Goal: Information Seeking & Learning: Find specific fact

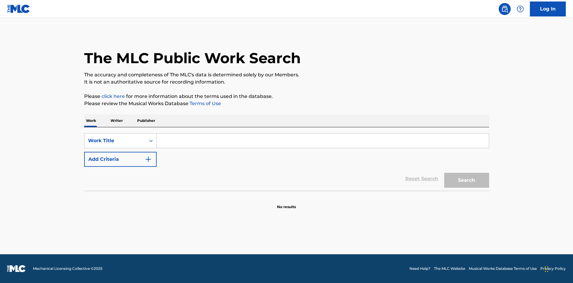
click at [170, 139] on input "Search Form" at bounding box center [323, 140] width 332 height 14
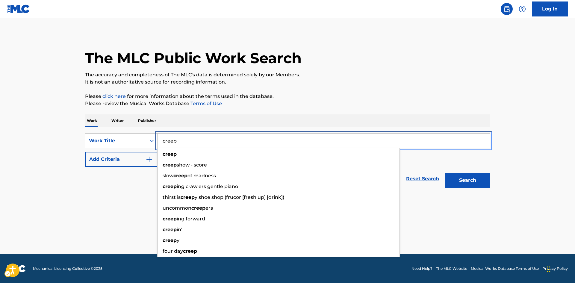
type input "creep"
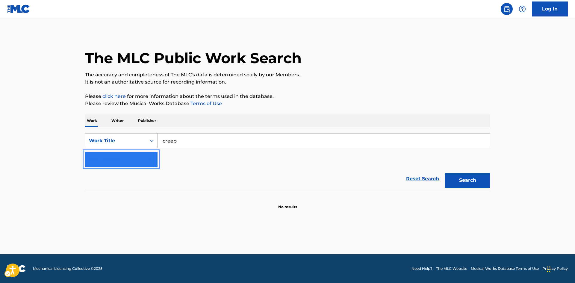
click at [130, 159] on button "Add Criteria" at bounding box center [121, 159] width 72 height 15
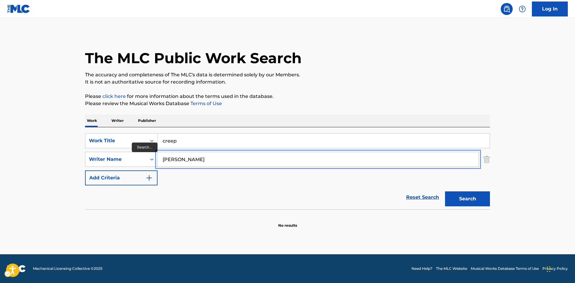
type input "[PERSON_NAME]"
click at [445, 191] on button "Search" at bounding box center [467, 198] width 45 height 15
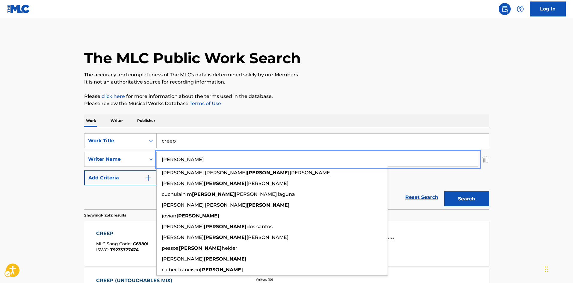
click at [63, 183] on main "The MLC Public Work Search The accuracy and completeness of The MLC's data is d…" at bounding box center [286, 181] width 573 height 326
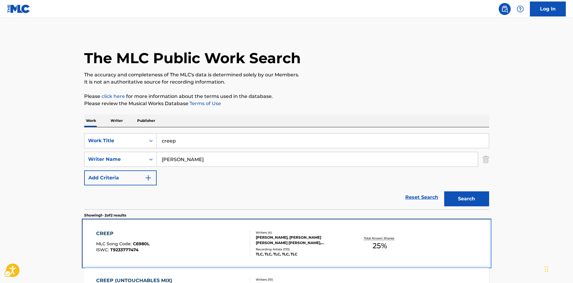
click at [324, 246] on div "Writers ( 4 ) [PERSON_NAME], [PERSON_NAME] [PERSON_NAME] [PERSON_NAME], [PERSON…" at bounding box center [298, 243] width 96 height 27
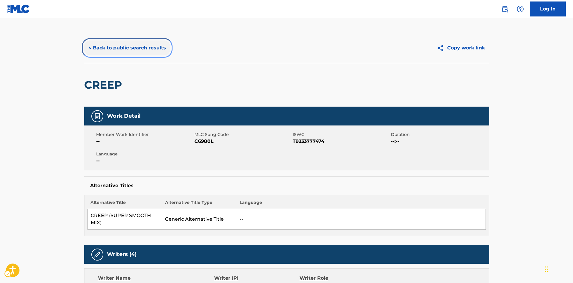
click at [110, 43] on button "< Back to public search results" at bounding box center [127, 47] width 86 height 15
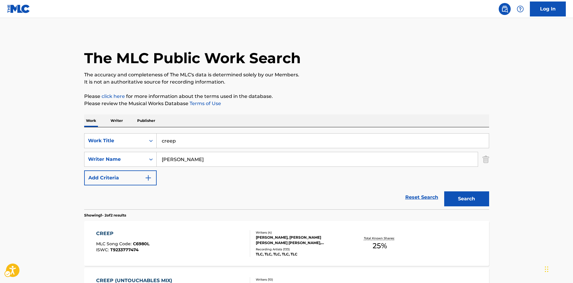
click at [480, 34] on div "The MLC Public Work Search" at bounding box center [286, 55] width 405 height 44
click at [472, 5] on nav "| Redirects to homepage Public Search Log In" at bounding box center [286, 9] width 573 height 18
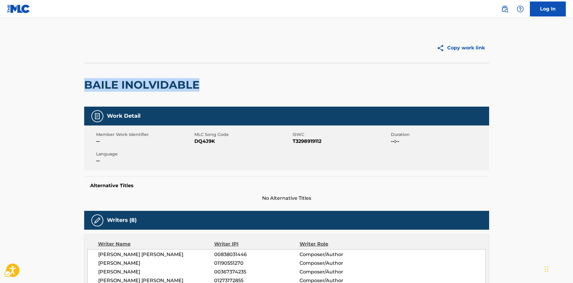
drag, startPoint x: 86, startPoint y: 82, endPoint x: 212, endPoint y: 82, distance: 126.3
click at [212, 82] on div "BAILE INOLVIDABLE" at bounding box center [286, 85] width 405 height 44
copy h2 "BAILE INOLVIDABLE"
click at [381, 78] on div "BAILE INOLVIDABLE" at bounding box center [286, 85] width 405 height 44
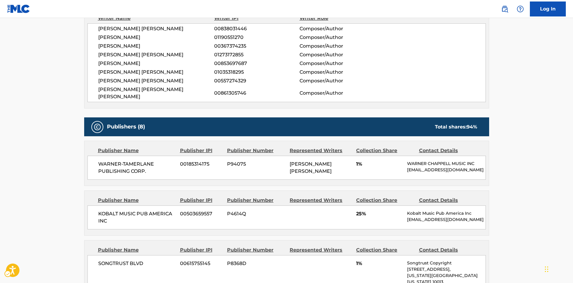
scroll to position [329, 0]
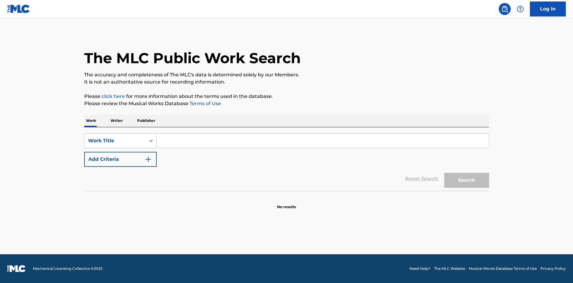
click at [255, 147] on input "Search Form" at bounding box center [323, 140] width 332 height 14
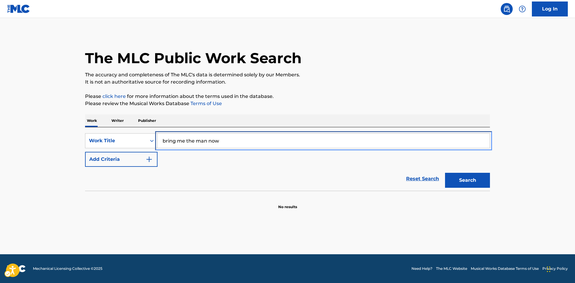
type input "bring me the man now"
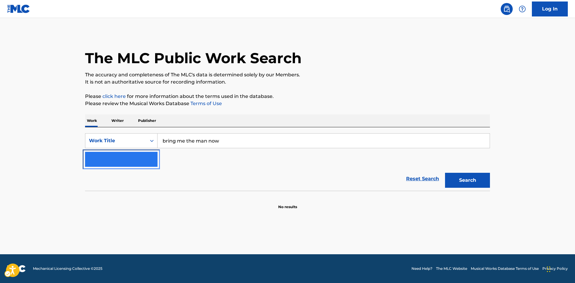
click at [107, 156] on button "Add Criteria" at bounding box center [121, 159] width 72 height 15
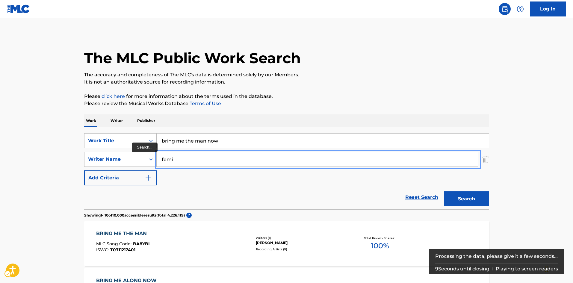
type input "femi"
click at [84, 170] on button "Add Criteria" at bounding box center [120, 177] width 72 height 15
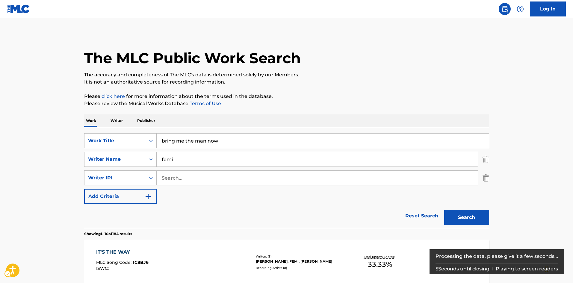
click at [450, 206] on div "Search" at bounding box center [465, 216] width 48 height 24
click at [459, 218] on button "Search" at bounding box center [466, 217] width 45 height 15
